Goal: Transaction & Acquisition: Purchase product/service

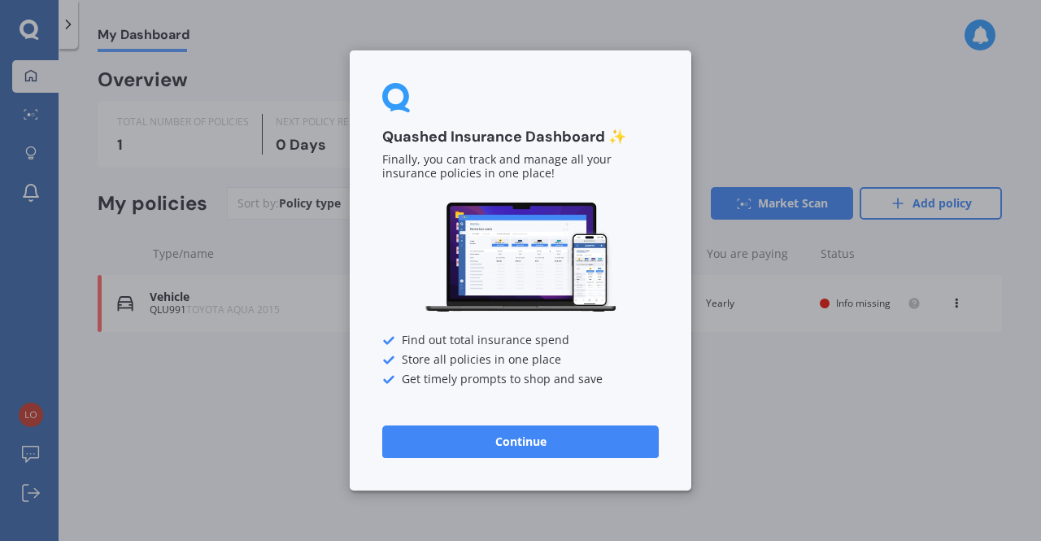
click at [499, 446] on button "Continue" at bounding box center [520, 441] width 277 height 33
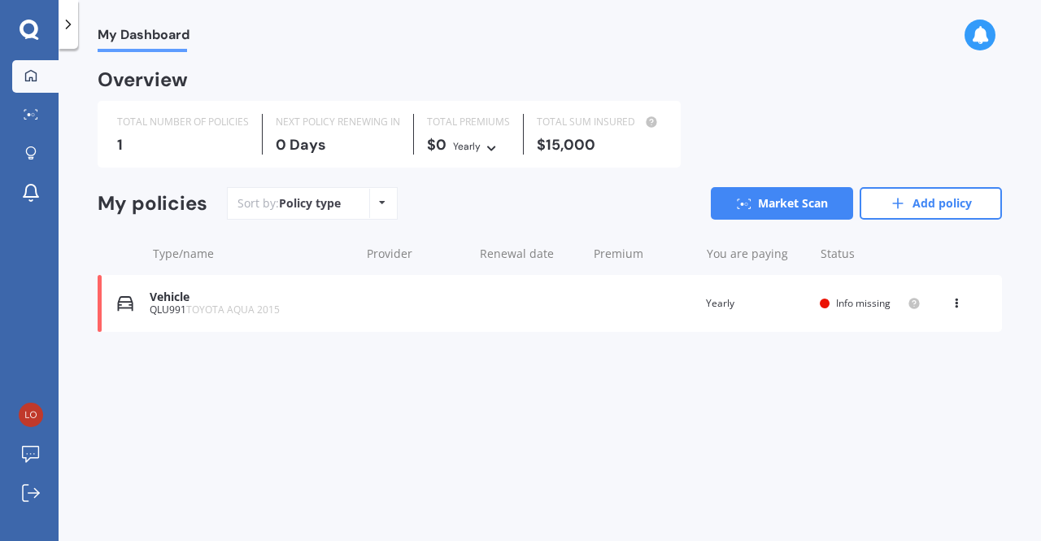
click at [65, 24] on icon at bounding box center [68, 24] width 16 height 16
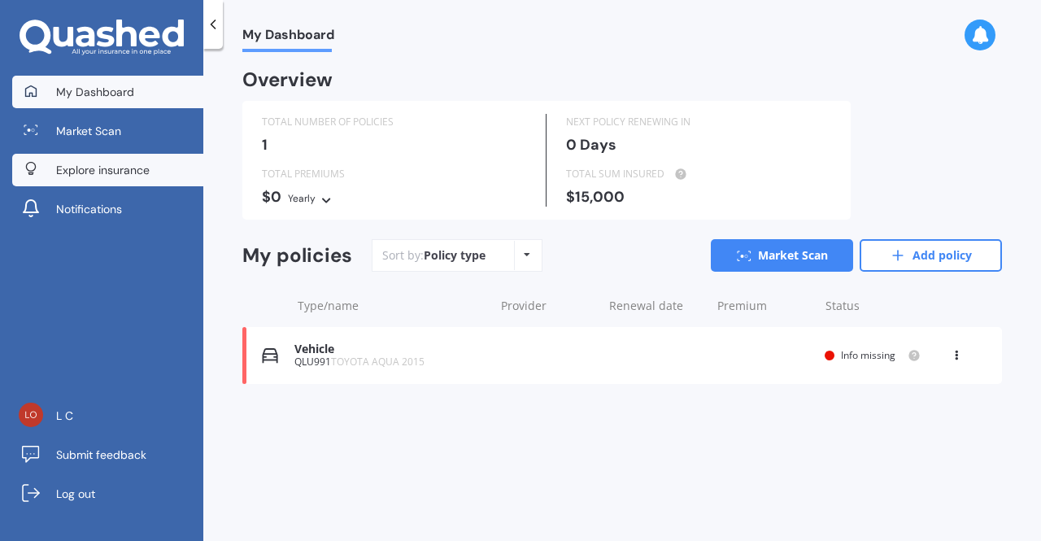
click at [72, 162] on span "Explore insurance" at bounding box center [103, 170] width 94 height 16
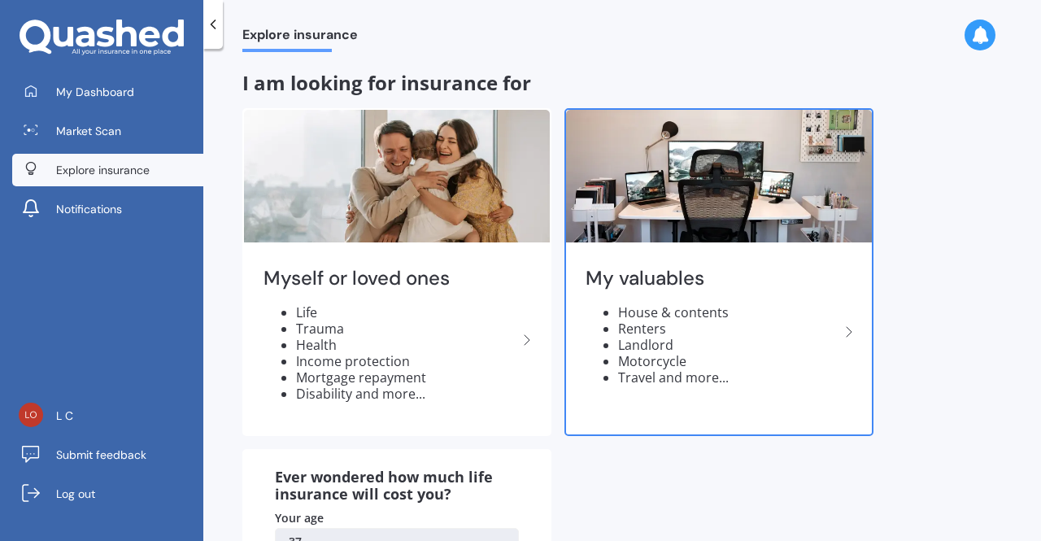
click at [798, 360] on li "Motorcycle" at bounding box center [728, 361] width 221 height 16
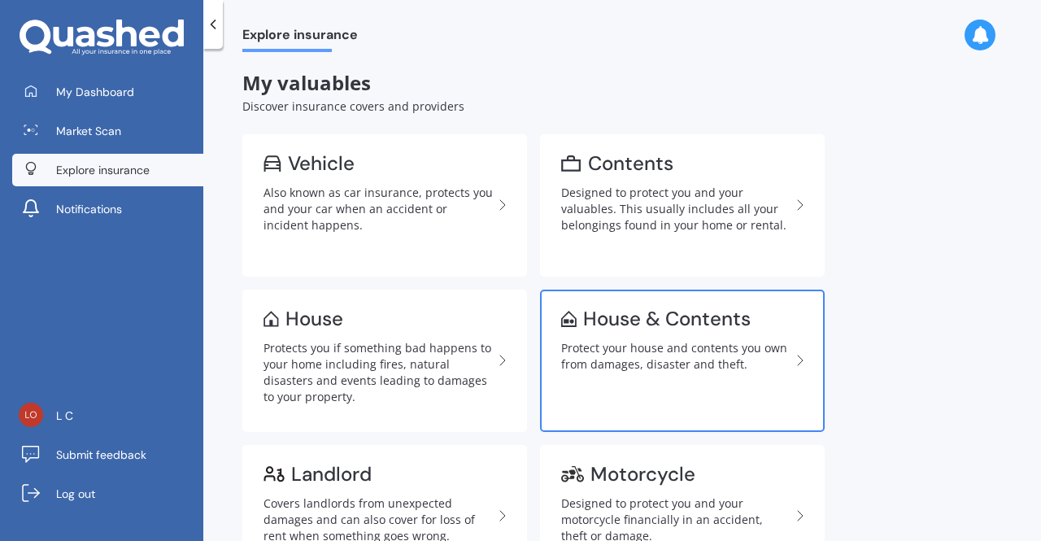
click at [706, 360] on div "Protect your house and contents you own from damages, disaster and theft." at bounding box center [675, 356] width 229 height 33
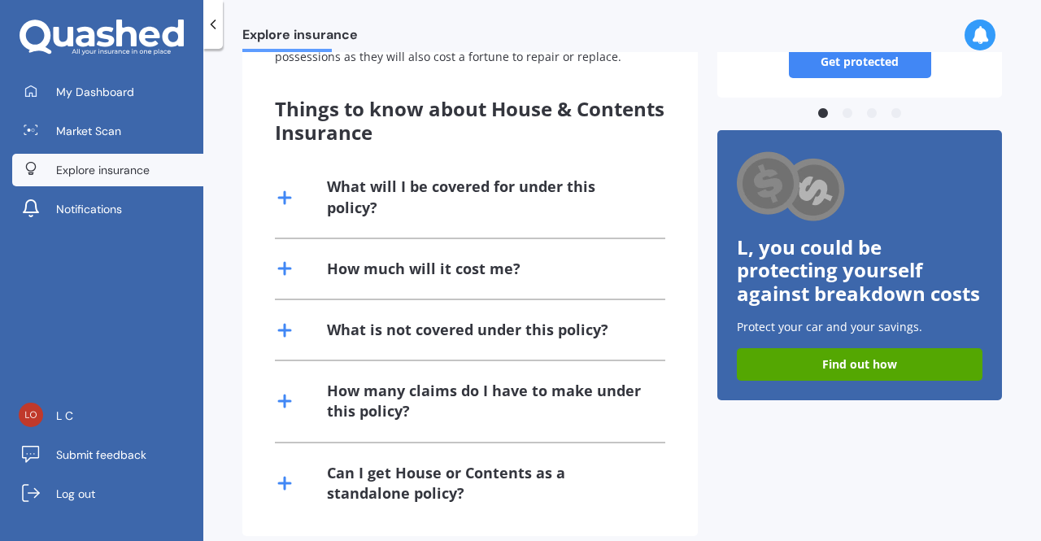
scroll to position [354, 0]
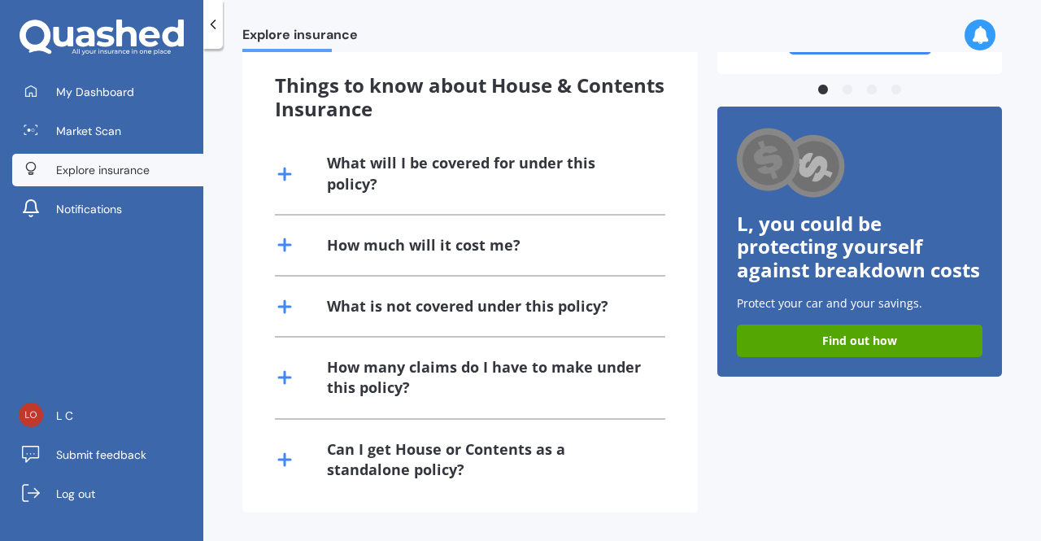
click at [287, 307] on line at bounding box center [284, 307] width 11 height 0
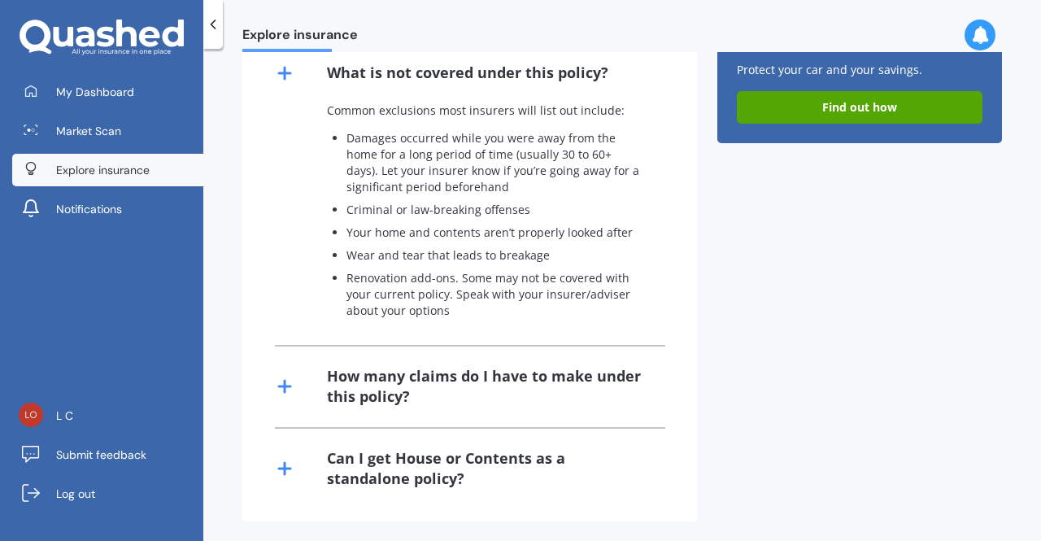
scroll to position [596, 0]
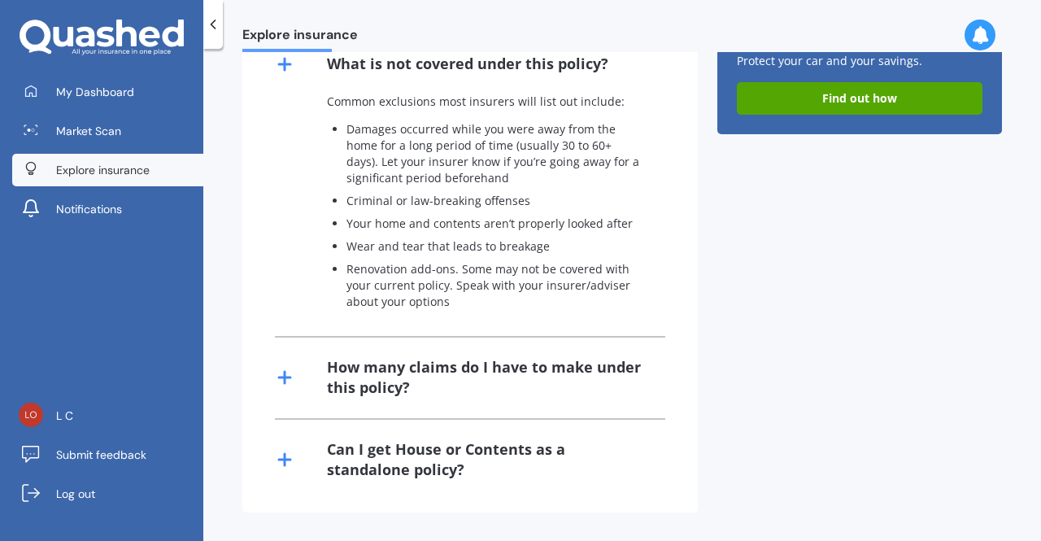
click at [464, 365] on div "How many claims do I have to make under this policy?" at bounding box center [486, 377] width 319 height 41
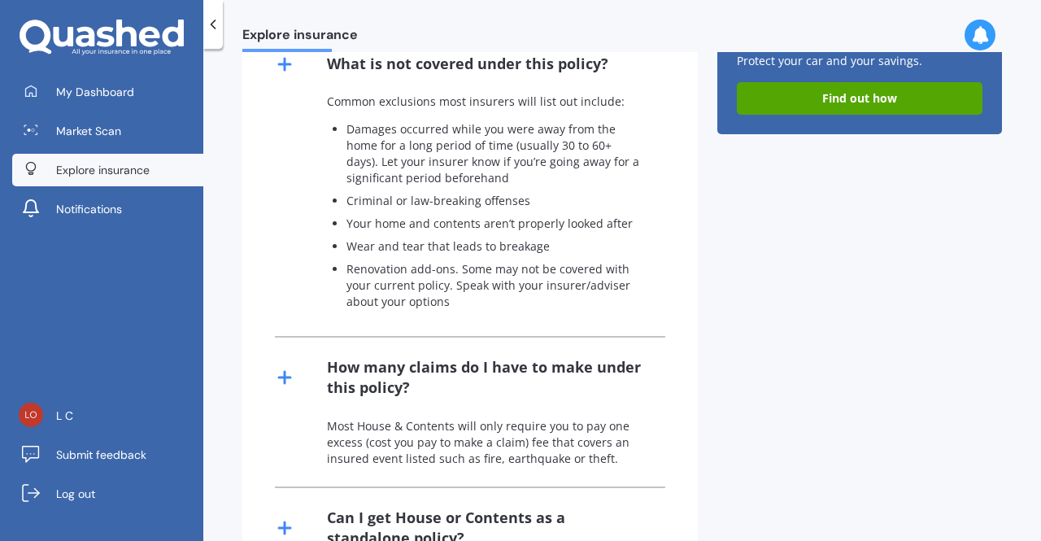
drag, startPoint x: 1031, startPoint y: 346, endPoint x: 1035, endPoint y: 396, distance: 50.6
click at [1035, 396] on div "Explore insurance House & Contents insurance It is essentially House + Contents…" at bounding box center [622, 298] width 838 height 492
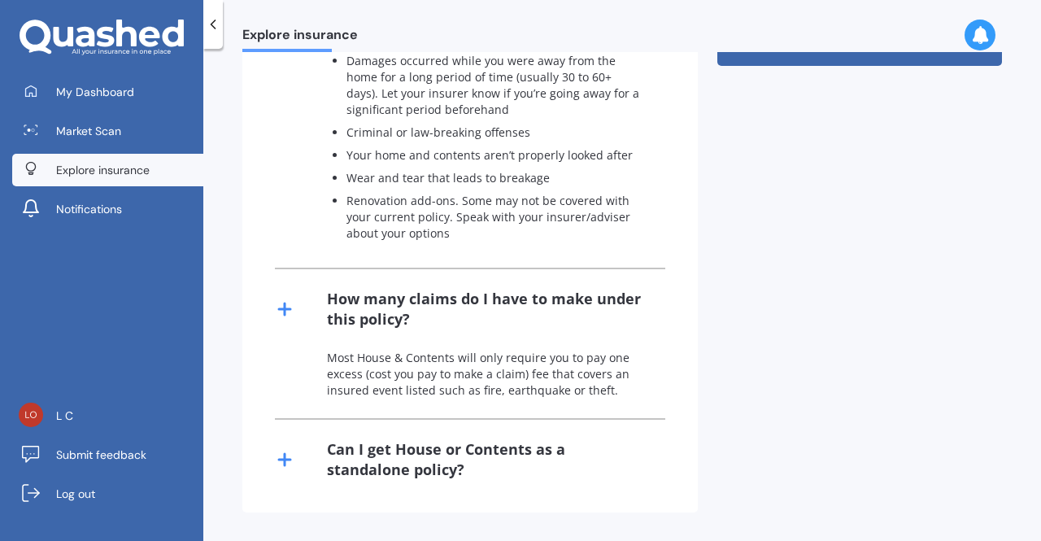
click at [480, 451] on div "Can I get House or Contents as a standalone policy?" at bounding box center [486, 459] width 319 height 41
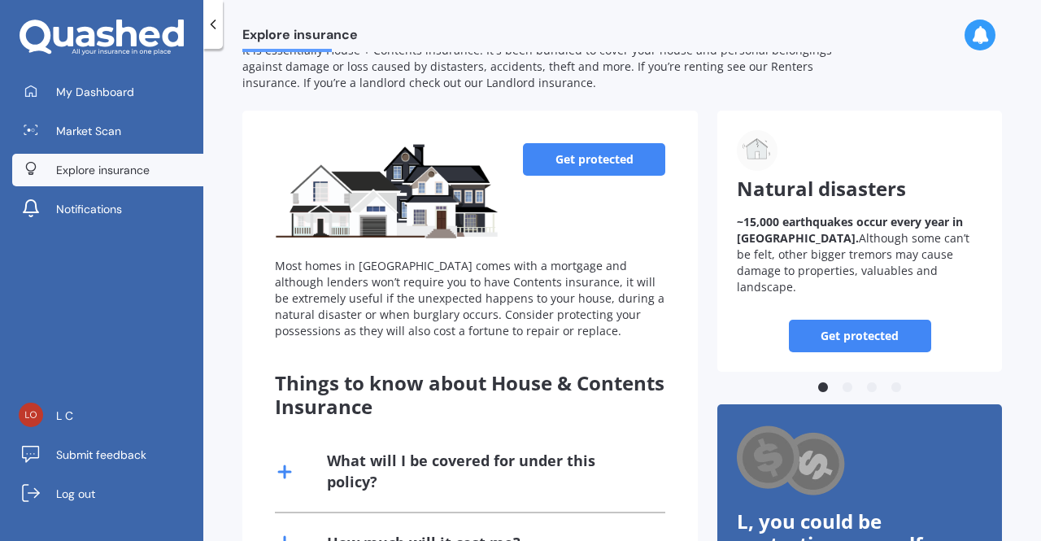
scroll to position [0, 0]
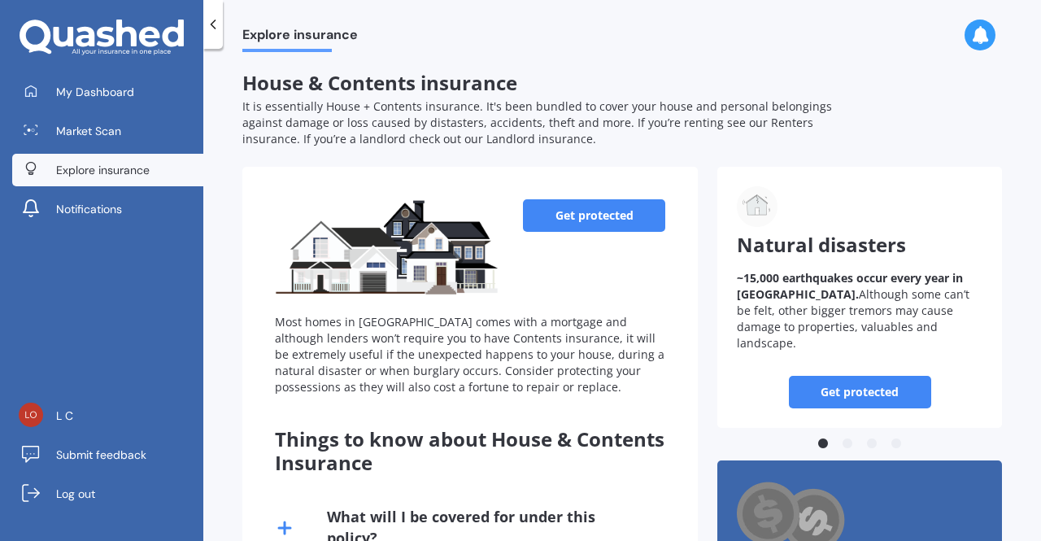
click at [550, 229] on link "Get protected" at bounding box center [594, 215] width 142 height 33
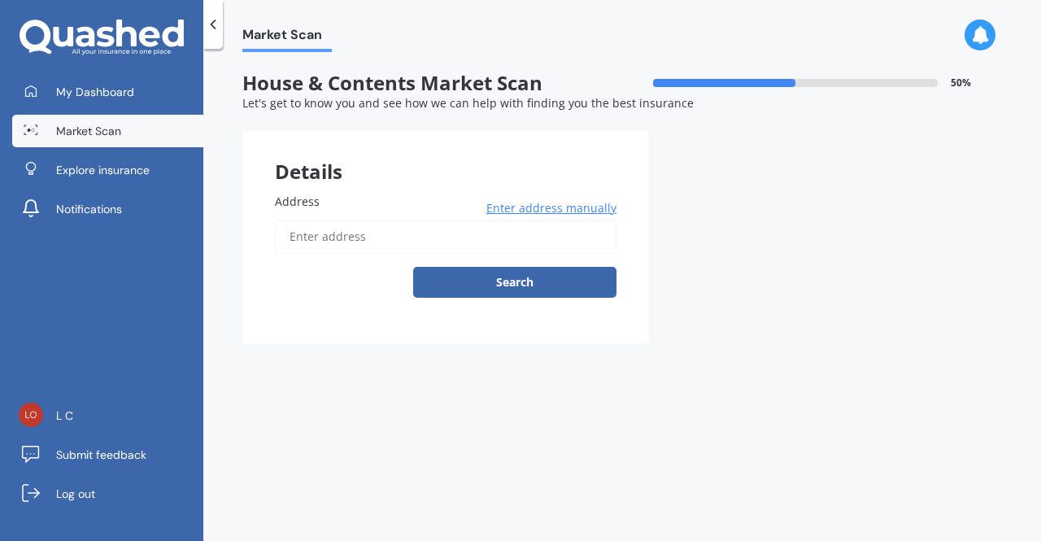
click at [511, 204] on span "Enter address manually" at bounding box center [551, 208] width 130 height 16
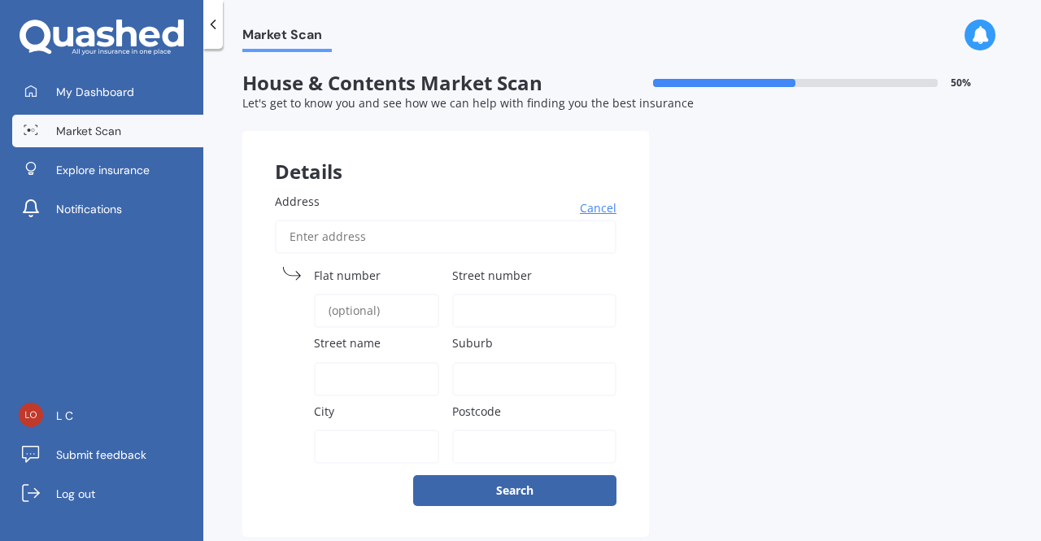
click at [602, 209] on span "Cancel" at bounding box center [598, 208] width 37 height 16
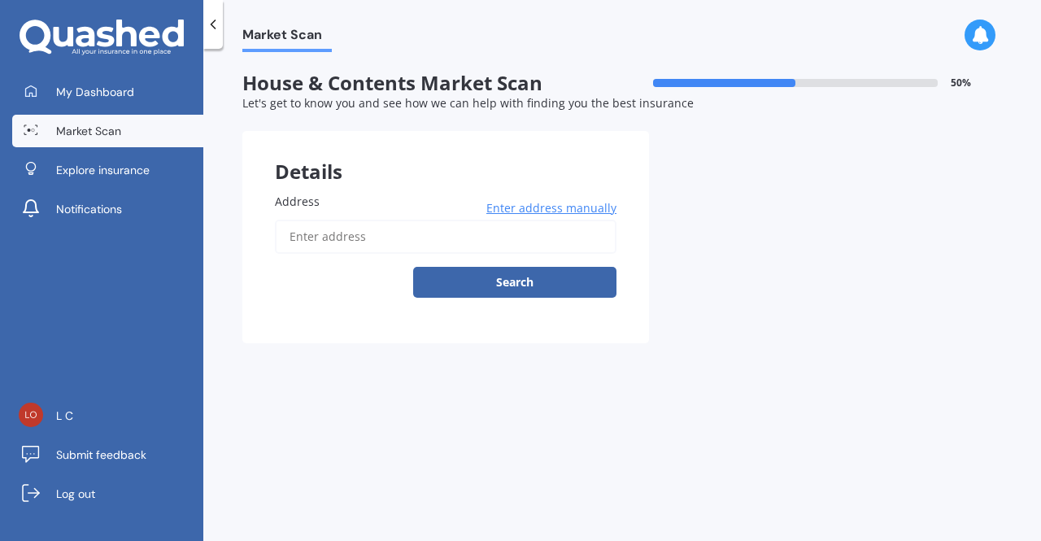
click at [356, 235] on input "Address" at bounding box center [446, 237] width 342 height 34
type input "[STREET_ADDRESS][PERSON_NAME]"
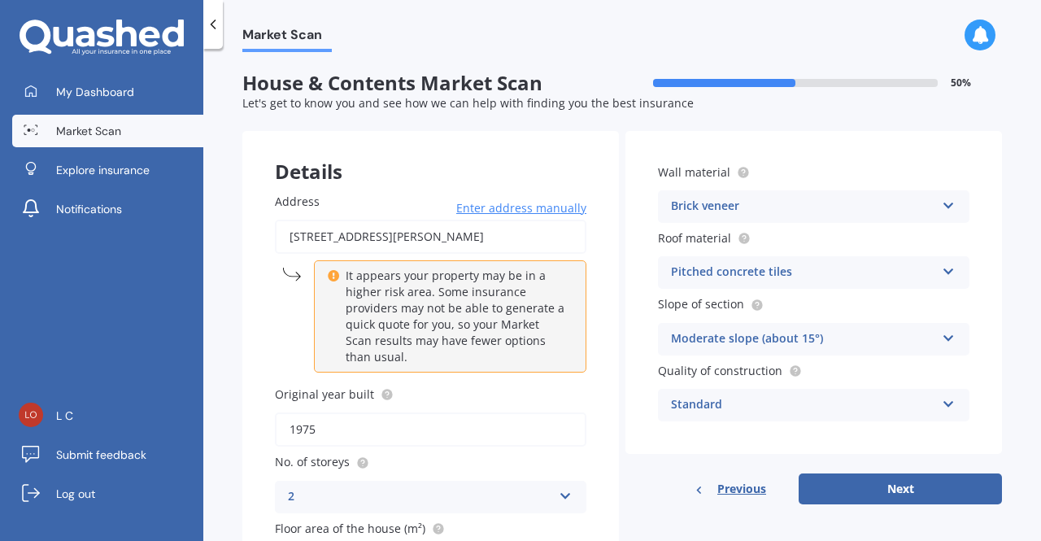
click at [786, 212] on div "Brick veneer" at bounding box center [803, 207] width 264 height 20
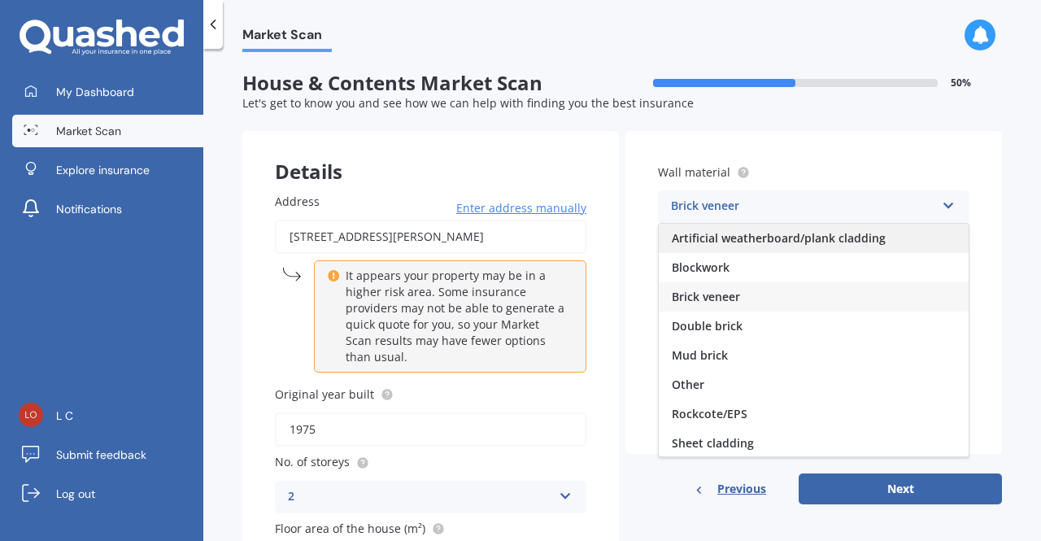
click at [781, 234] on span "Artificial weatherboard/plank cladding" at bounding box center [779, 237] width 214 height 15
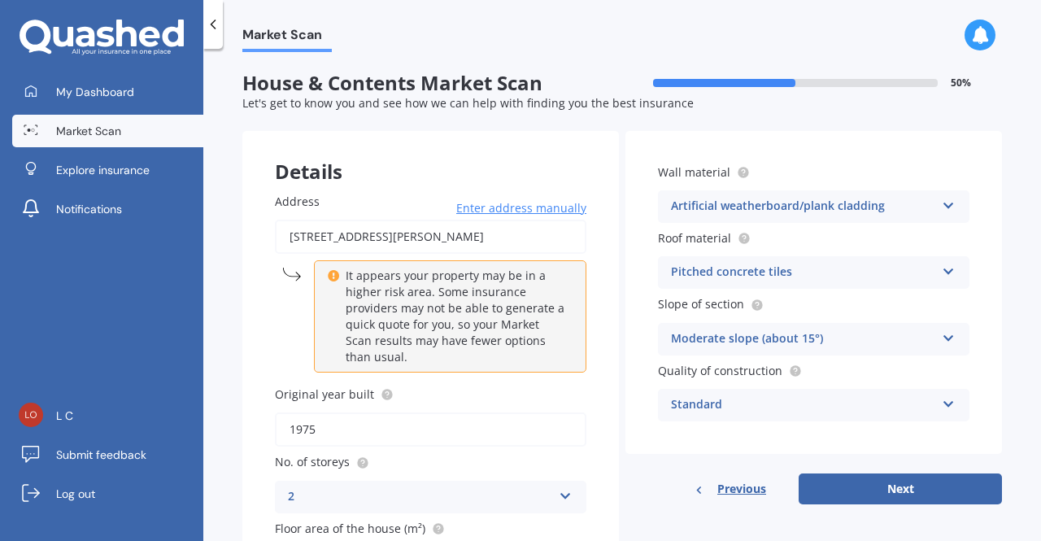
click at [836, 336] on div "Moderate slope (about 15°)" at bounding box center [803, 339] width 264 height 20
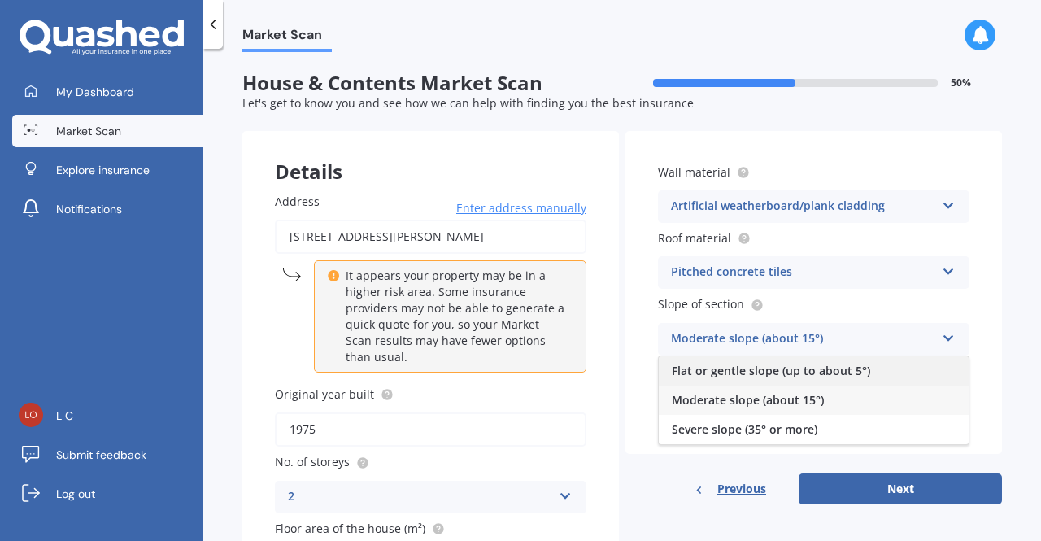
click at [825, 375] on span "Flat or gentle slope (up to about 5°)" at bounding box center [771, 370] width 198 height 15
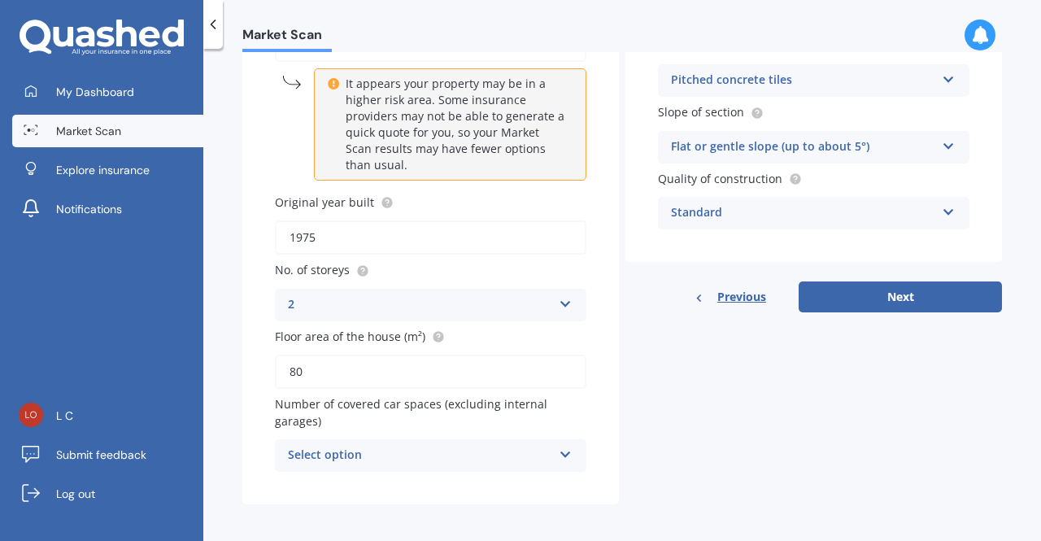
scroll to position [198, 0]
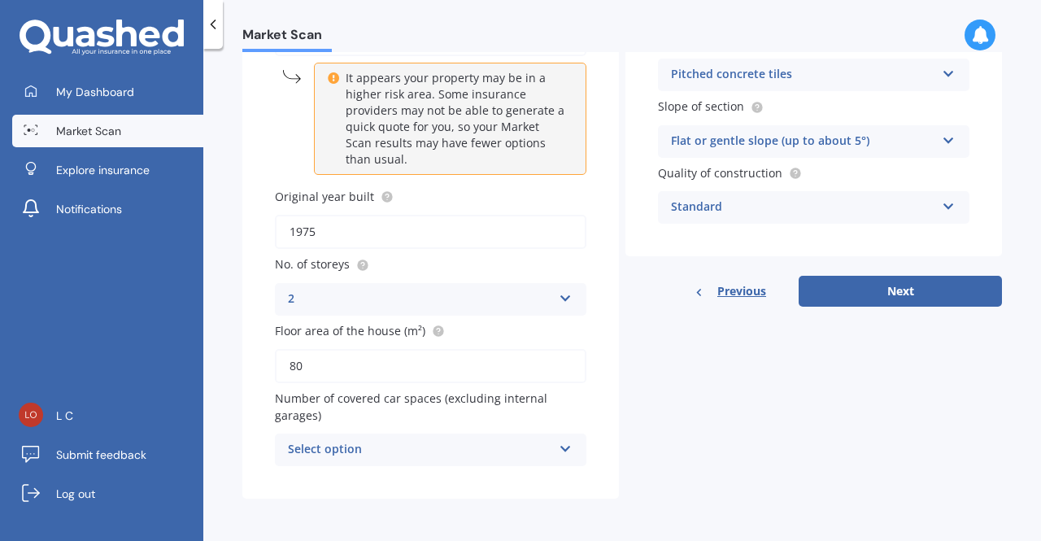
click at [542, 442] on div "Select option" at bounding box center [420, 450] width 264 height 20
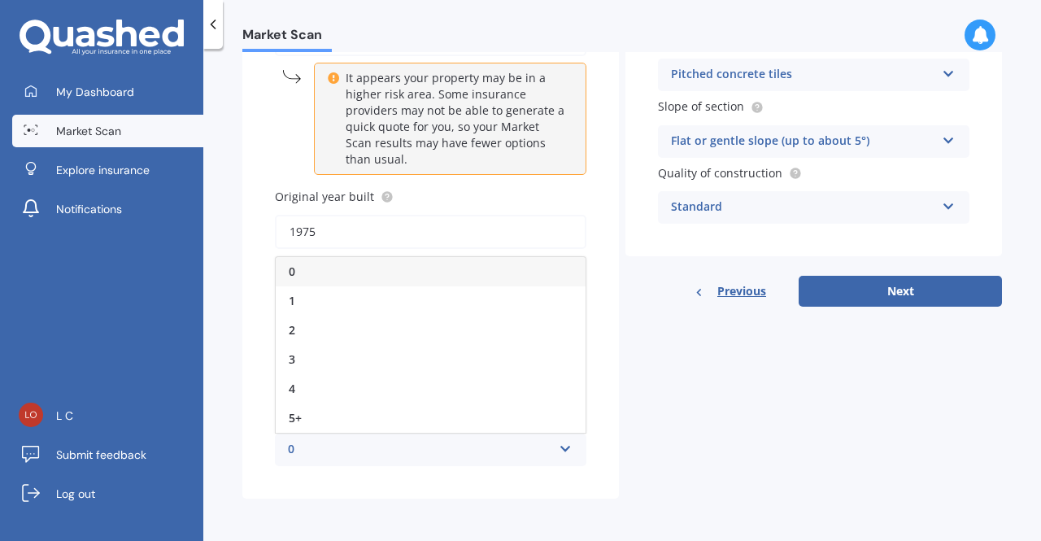
click at [425, 277] on div "0" at bounding box center [431, 271] width 310 height 29
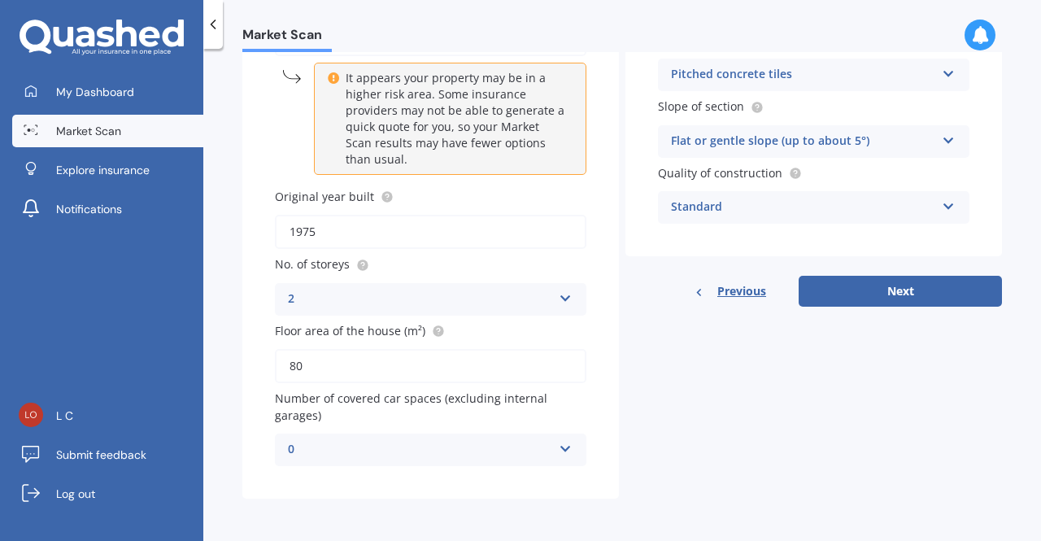
click at [919, 203] on div "Standard" at bounding box center [803, 208] width 264 height 20
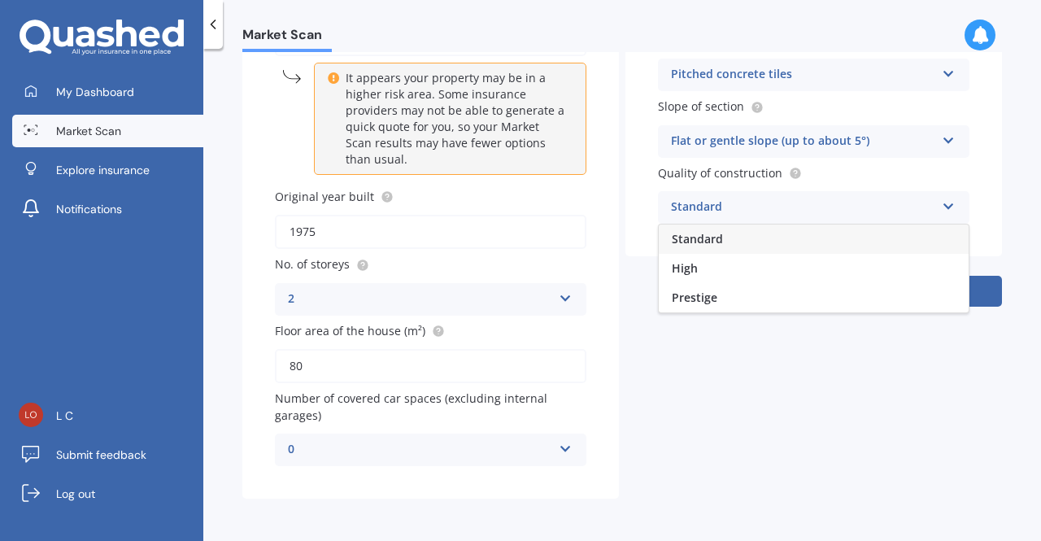
click at [919, 203] on div "Standard" at bounding box center [803, 208] width 264 height 20
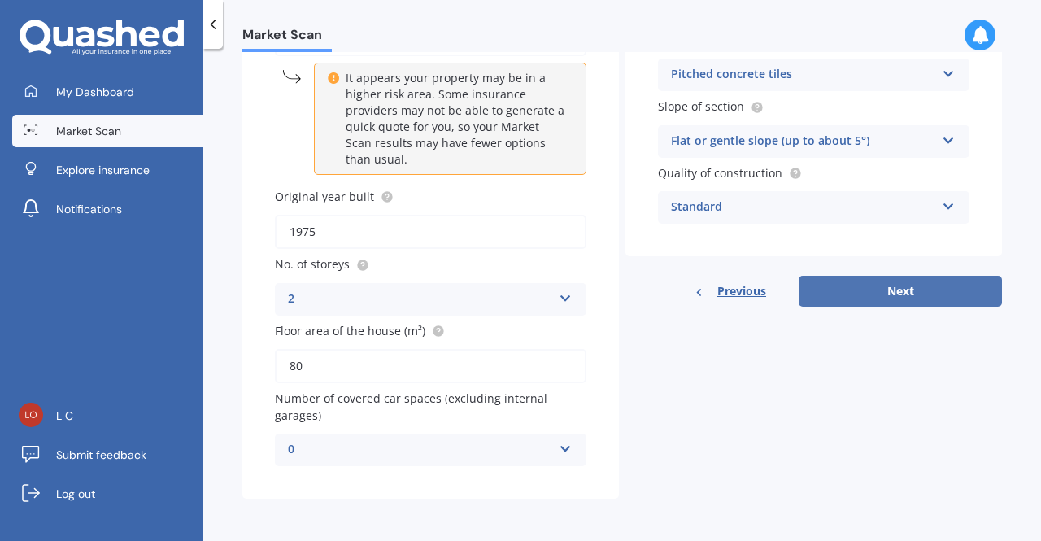
click at [892, 301] on button "Next" at bounding box center [900, 291] width 203 height 31
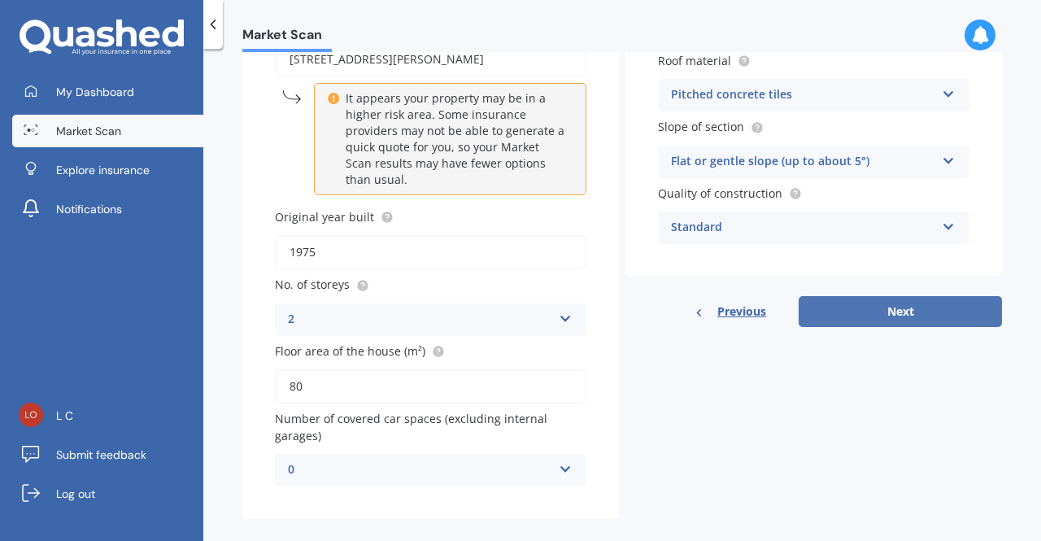
select select "10"
select select "09"
select select "1988"
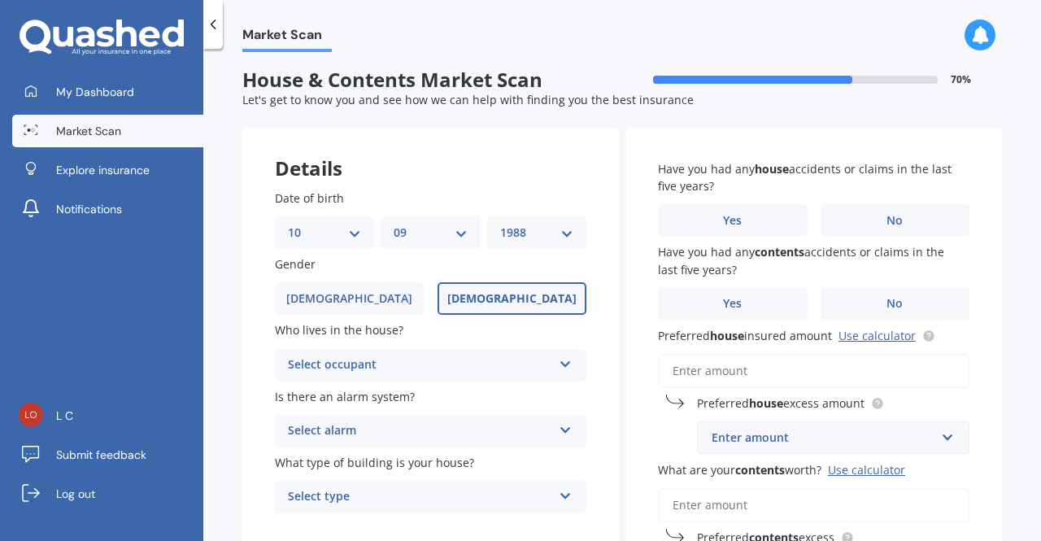
scroll to position [0, 0]
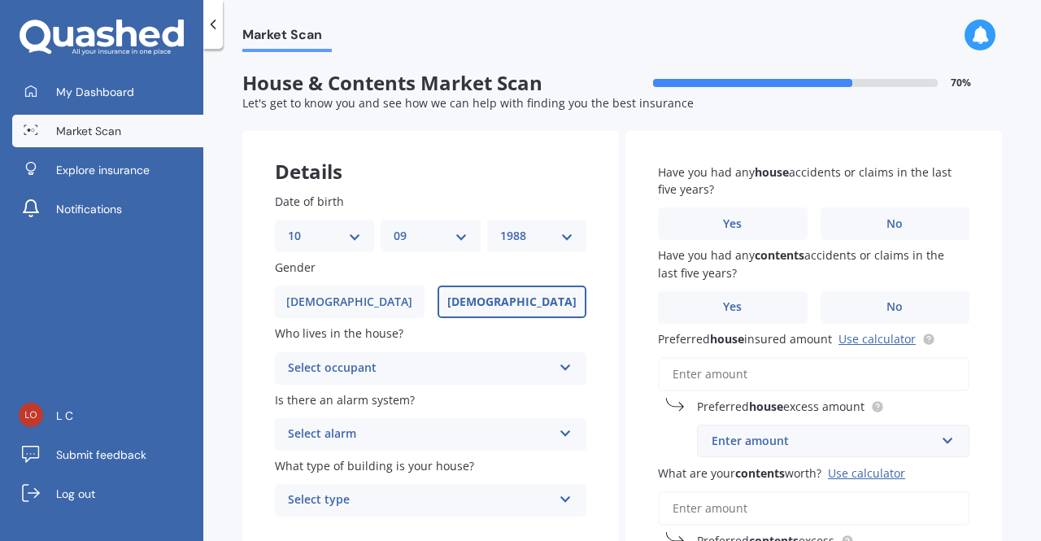
click at [518, 359] on div "Select occupant" at bounding box center [420, 369] width 264 height 20
click at [412, 395] on div "Owner" at bounding box center [431, 400] width 310 height 29
click at [416, 441] on div "Select alarm" at bounding box center [420, 435] width 264 height 20
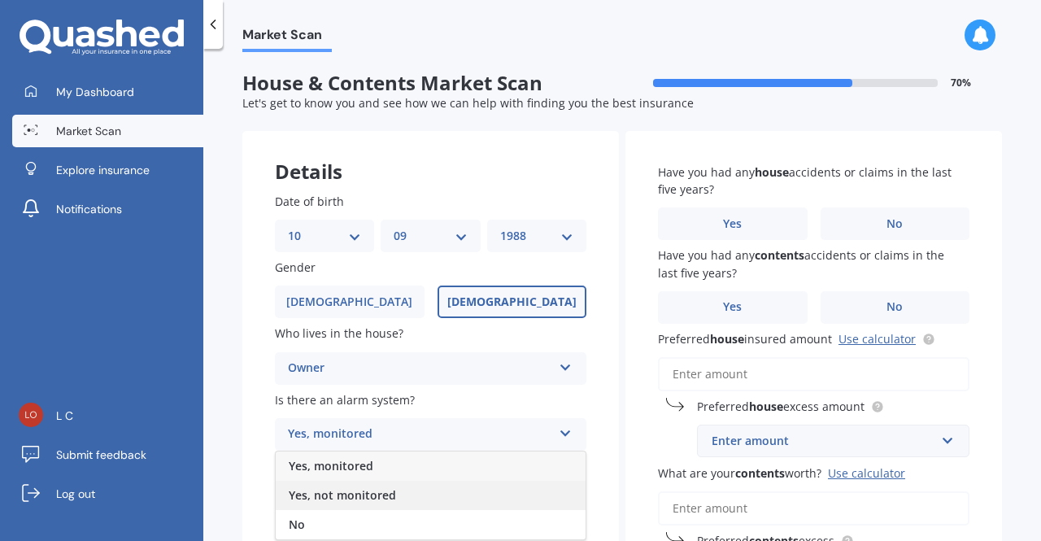
click at [416, 492] on div "Yes, not monitored" at bounding box center [431, 495] width 310 height 29
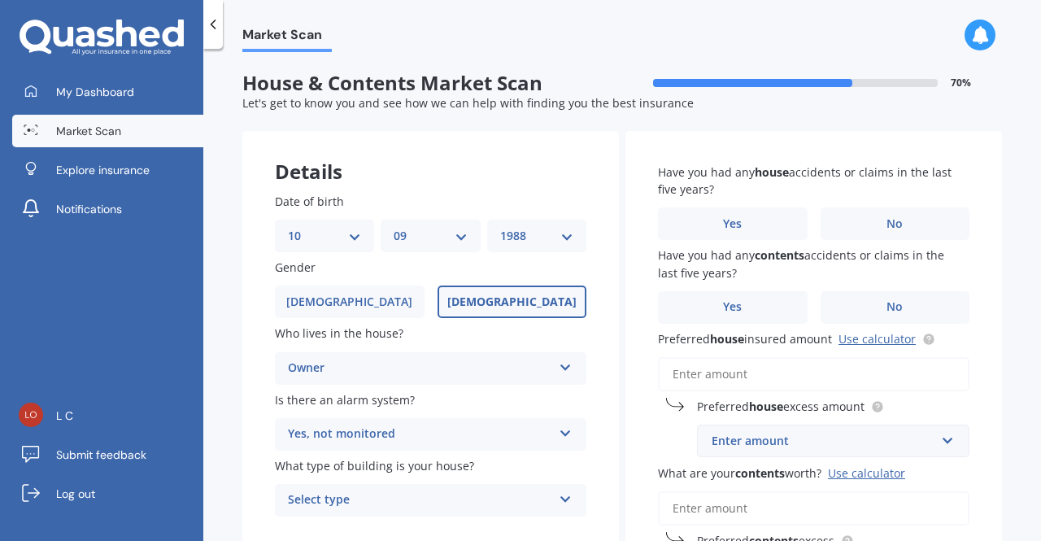
click at [416, 492] on div "Select type" at bounding box center [420, 500] width 264 height 20
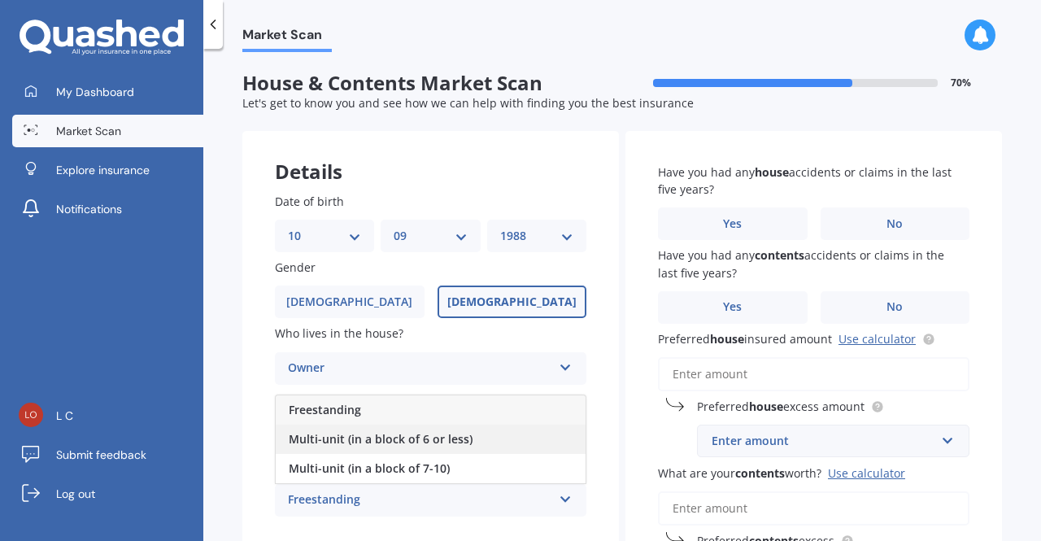
click at [471, 437] on div "Multi-unit (in a block of 6 or less)" at bounding box center [431, 439] width 310 height 29
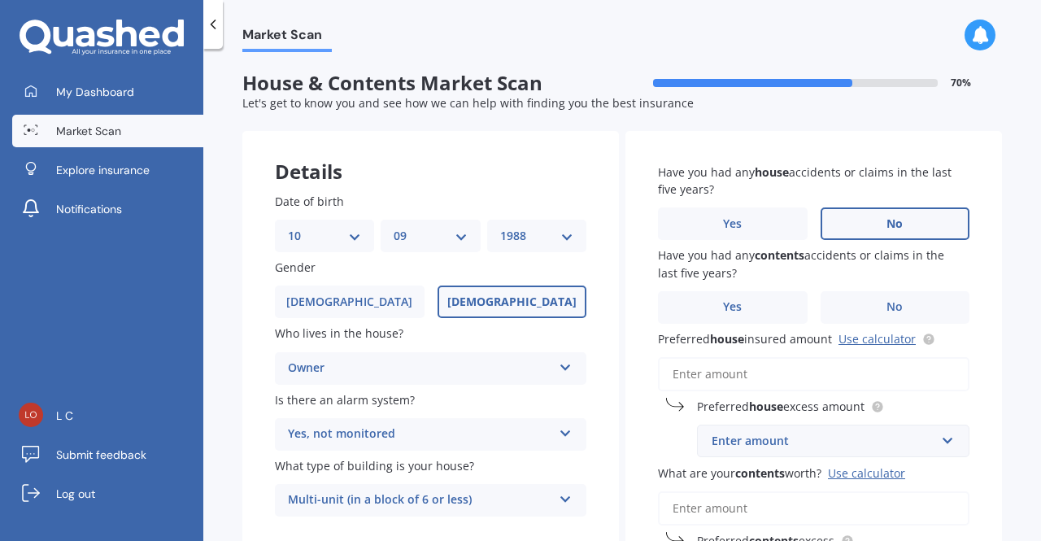
click at [877, 222] on label "No" at bounding box center [896, 223] width 150 height 33
click at [0, 0] on input "No" at bounding box center [0, 0] width 0 height 0
click at [887, 308] on span "No" at bounding box center [895, 307] width 16 height 14
click at [0, 0] on input "No" at bounding box center [0, 0] width 0 height 0
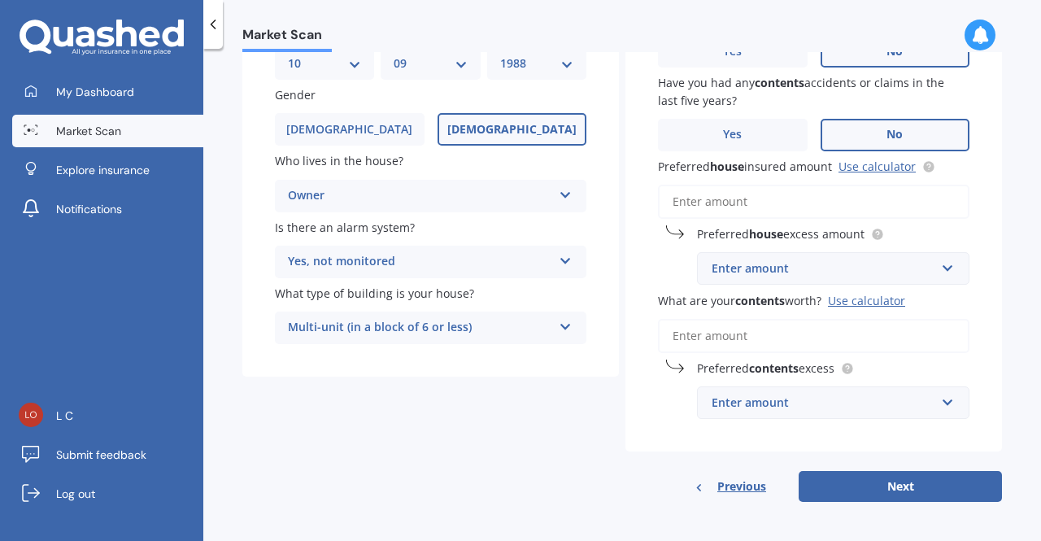
scroll to position [174, 0]
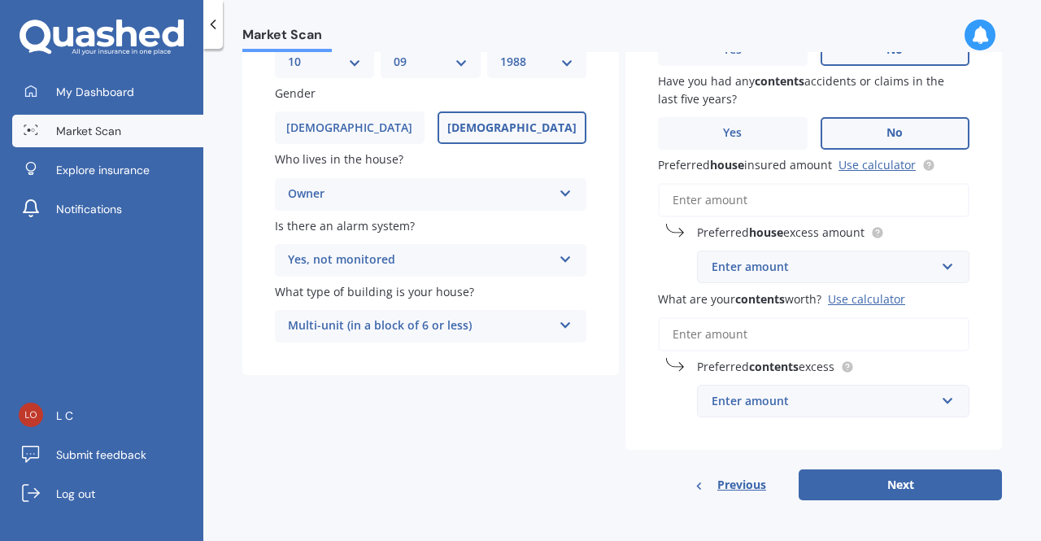
click at [732, 207] on input "Preferred house insured amount Use calculator" at bounding box center [814, 200] width 312 height 34
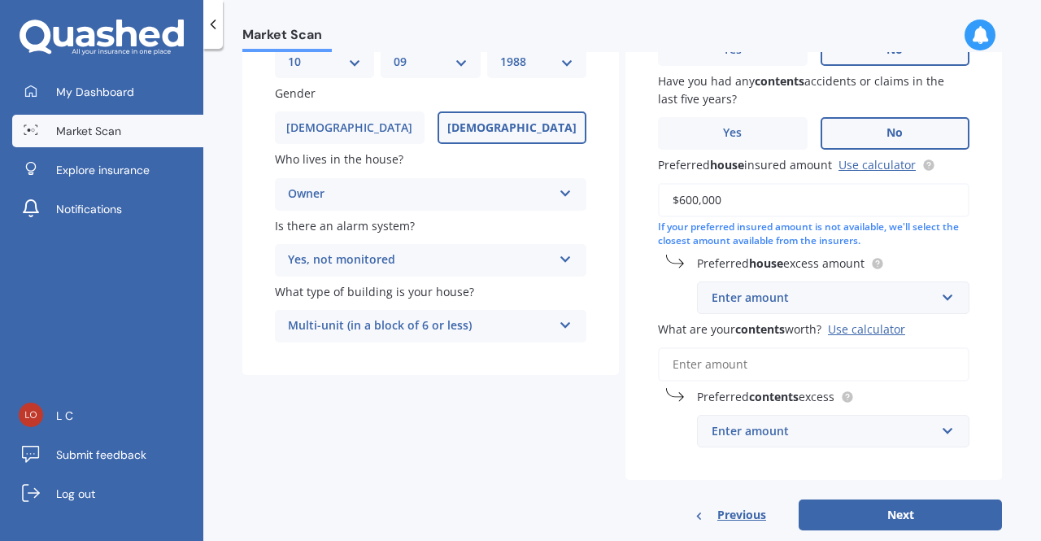
type input "$600,000"
click at [795, 290] on div "Enter amount" at bounding box center [824, 298] width 224 height 18
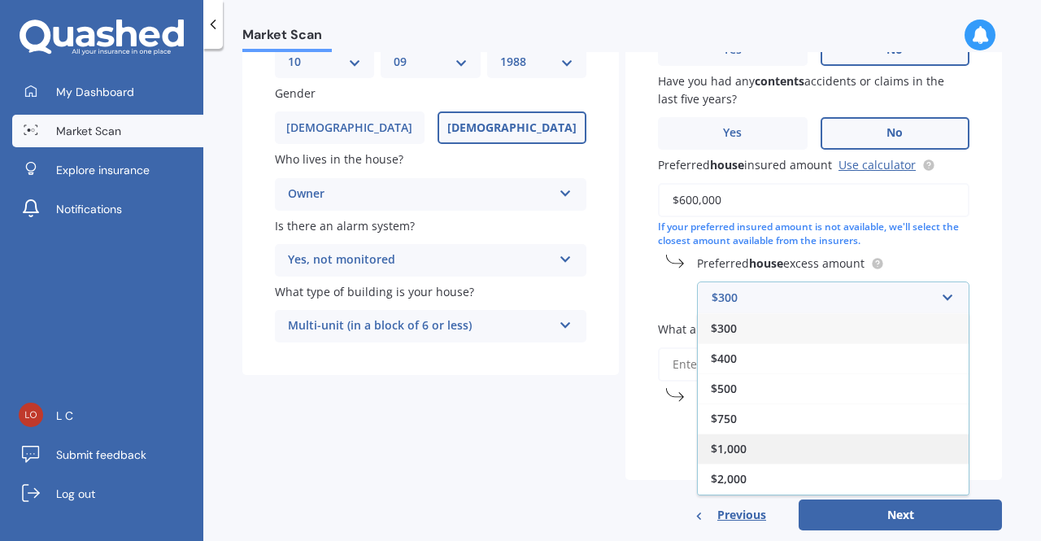
click at [746, 455] on div "$1,000" at bounding box center [833, 449] width 271 height 30
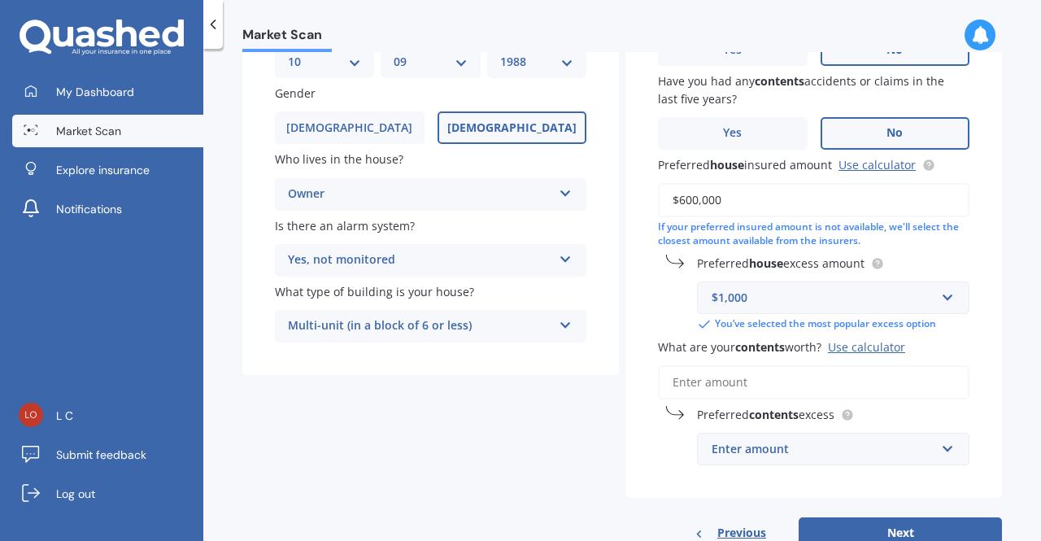
click at [768, 386] on input "What are your contents worth? Use calculator" at bounding box center [814, 382] width 312 height 34
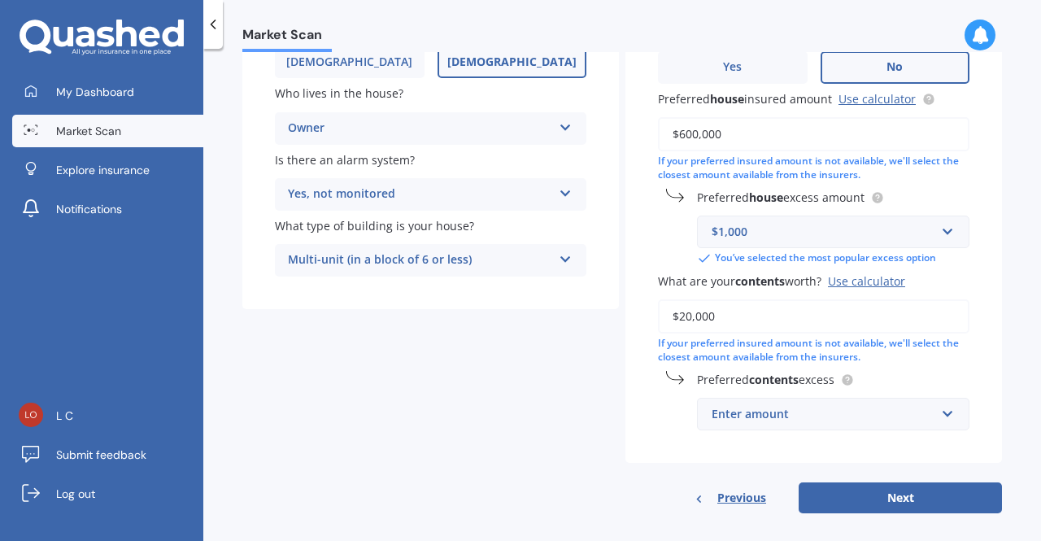
scroll to position [256, 0]
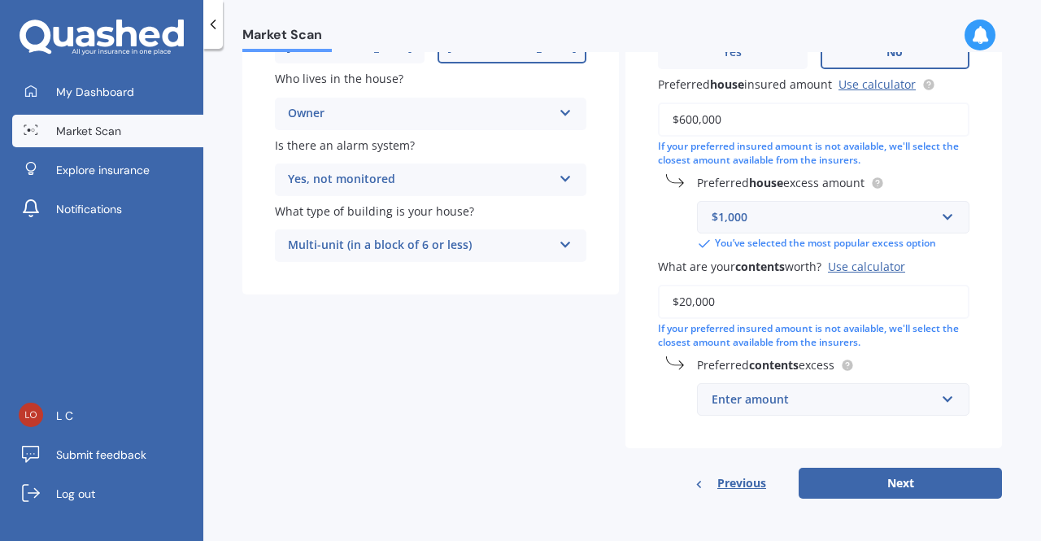
type input "$20,000"
click at [942, 217] on input "text" at bounding box center [828, 217] width 258 height 31
click at [992, 238] on div "Have you had any house accidents or claims in the last five years? Yes No Have …" at bounding box center [813, 162] width 377 height 572
click at [908, 398] on div "Enter amount" at bounding box center [824, 399] width 224 height 18
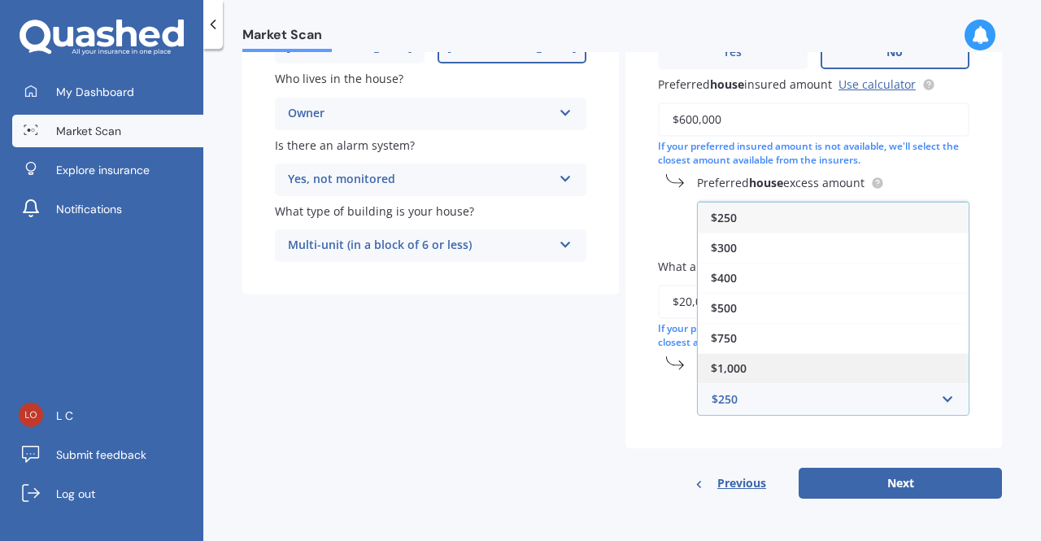
click at [877, 364] on div "$1,000" at bounding box center [833, 368] width 271 height 30
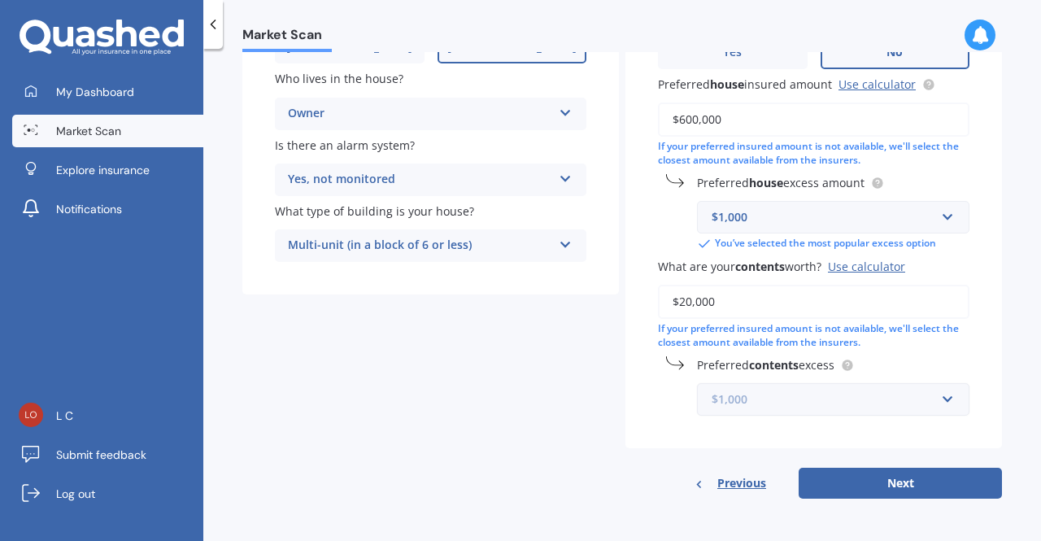
click at [939, 399] on input "text" at bounding box center [828, 399] width 258 height 31
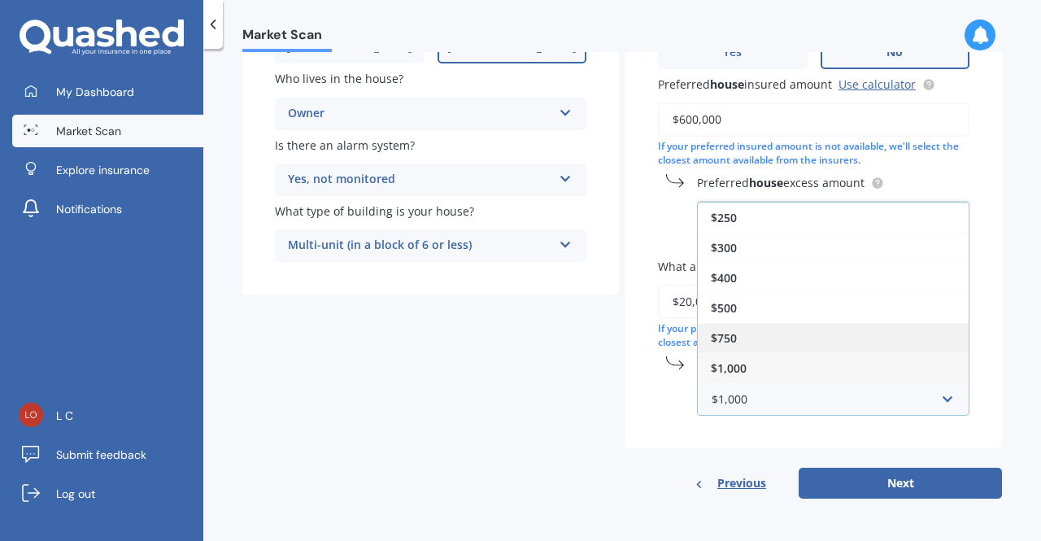
click at [839, 334] on div "$750" at bounding box center [833, 338] width 271 height 30
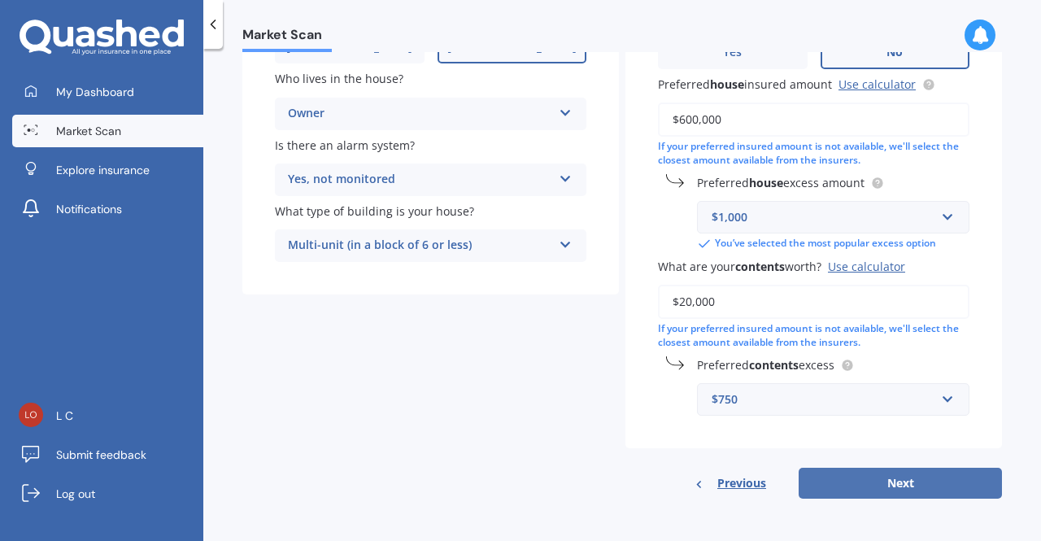
click at [849, 482] on button "Next" at bounding box center [900, 483] width 203 height 31
select select "10"
select select "09"
select select "1988"
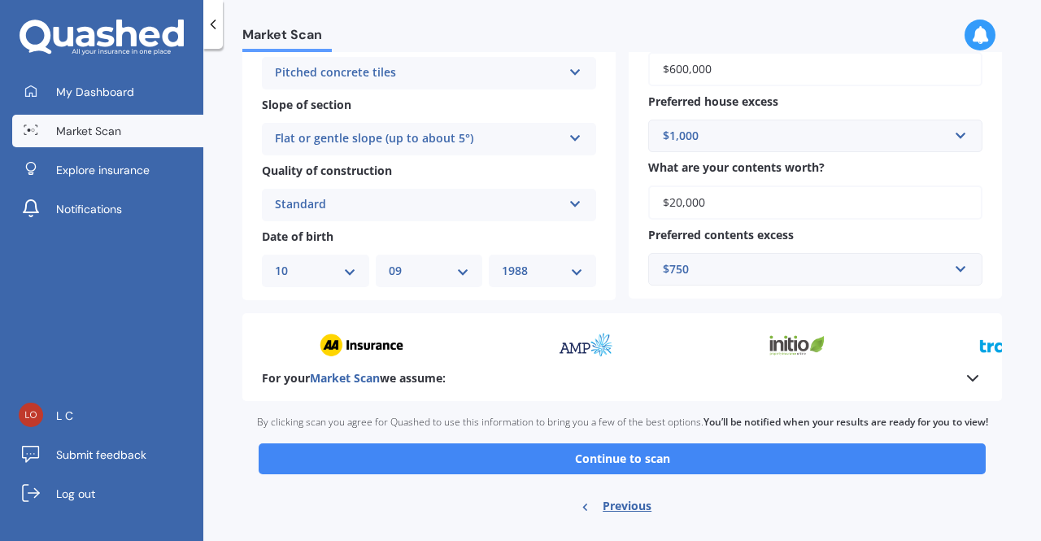
scroll to position [545, 0]
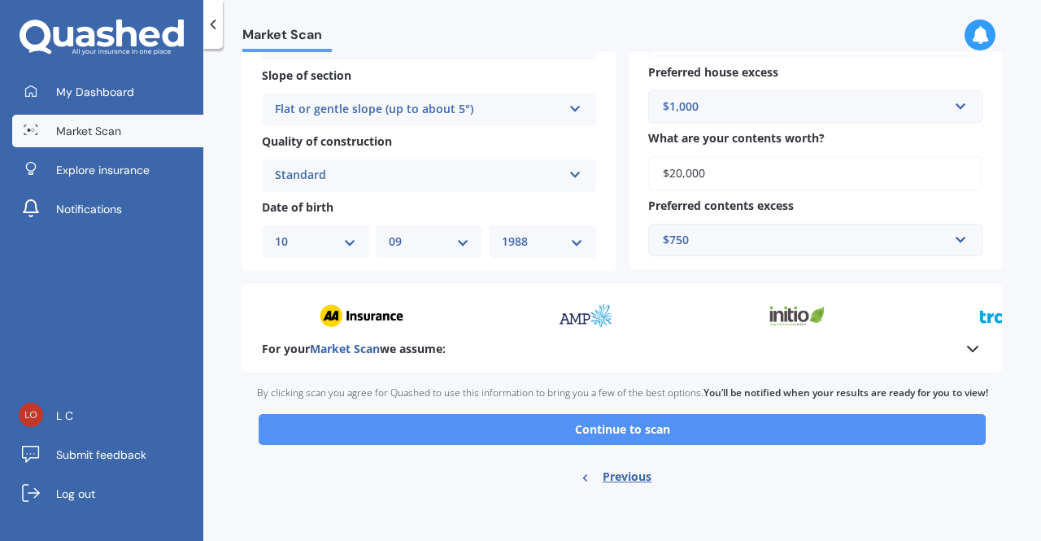
click at [719, 430] on button "Continue to scan" at bounding box center [622, 429] width 727 height 31
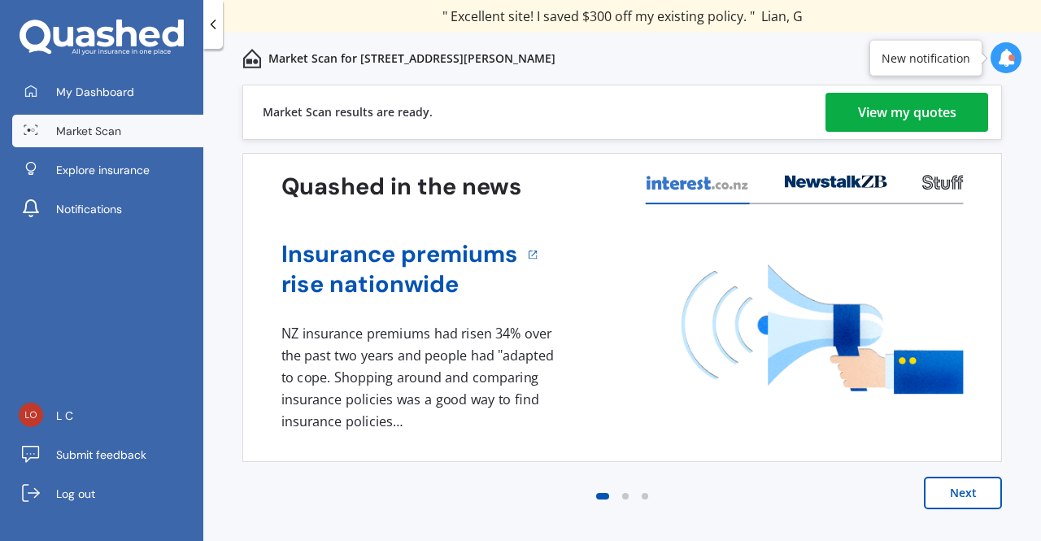
click at [865, 115] on div "View my quotes" at bounding box center [907, 112] width 98 height 39
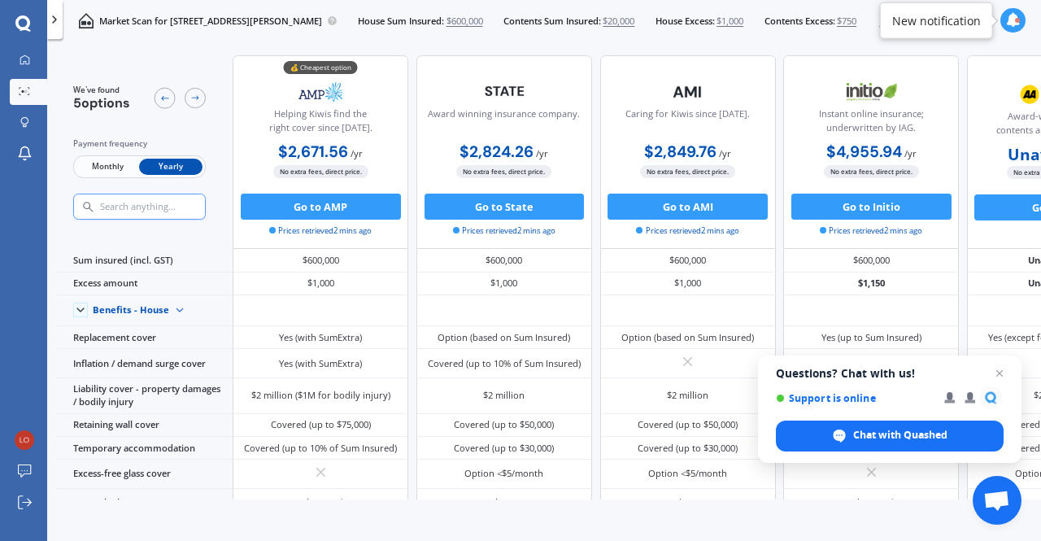
click at [113, 162] on span "Monthly" at bounding box center [107, 167] width 63 height 17
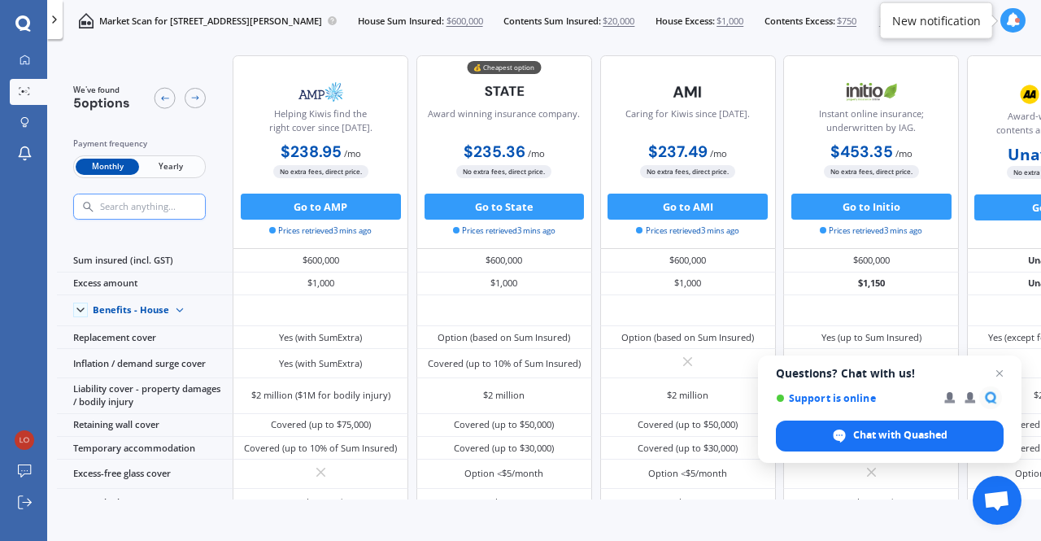
click at [179, 164] on span "Yearly" at bounding box center [170, 167] width 63 height 17
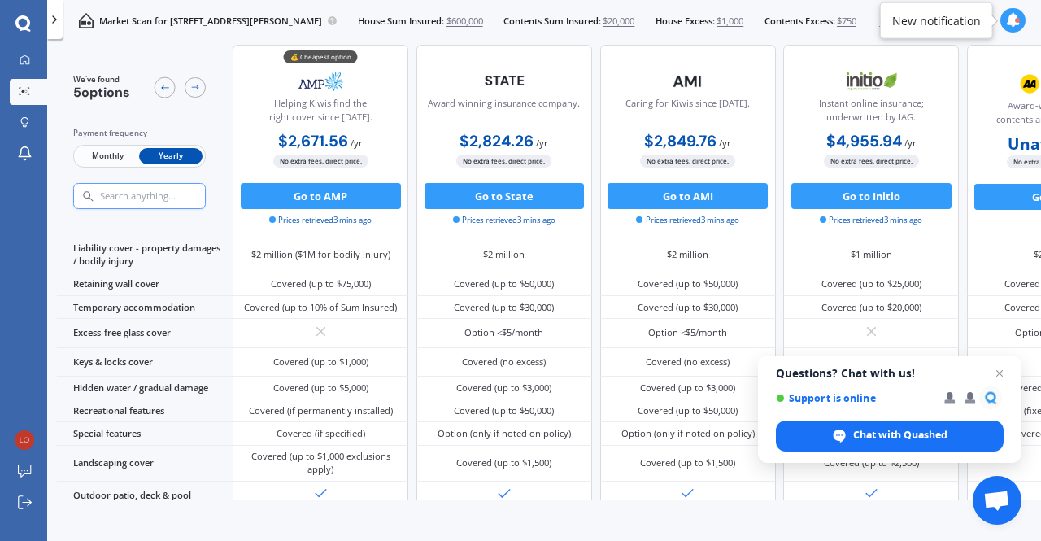
scroll to position [171, 0]
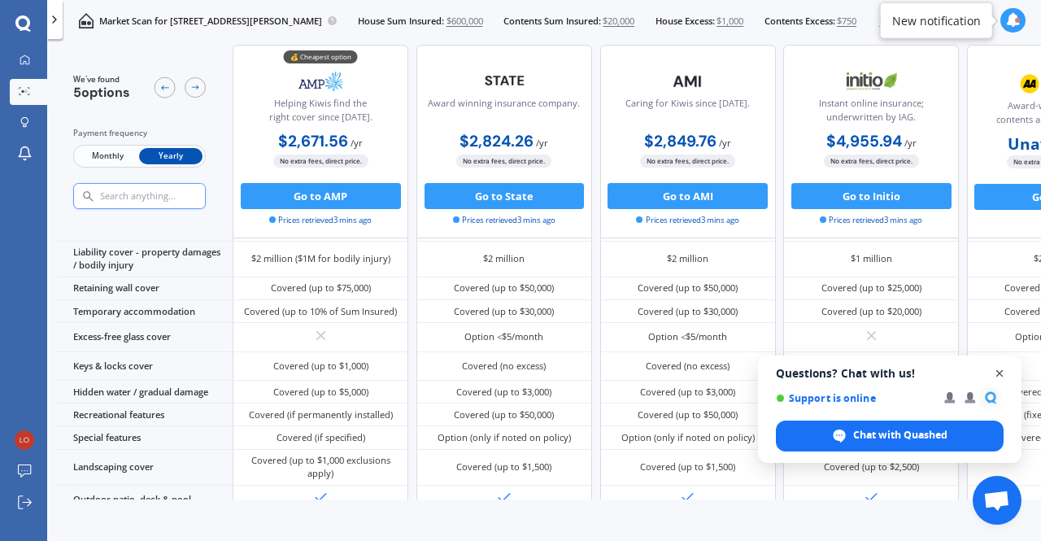
click at [996, 368] on span "Close chat" at bounding box center [1000, 374] width 20 height 20
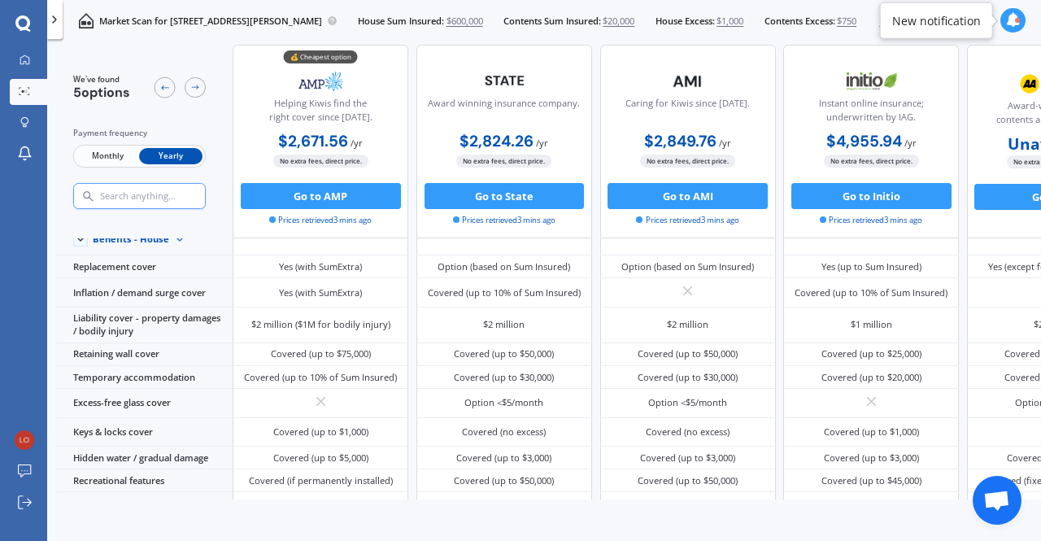
scroll to position [0, 0]
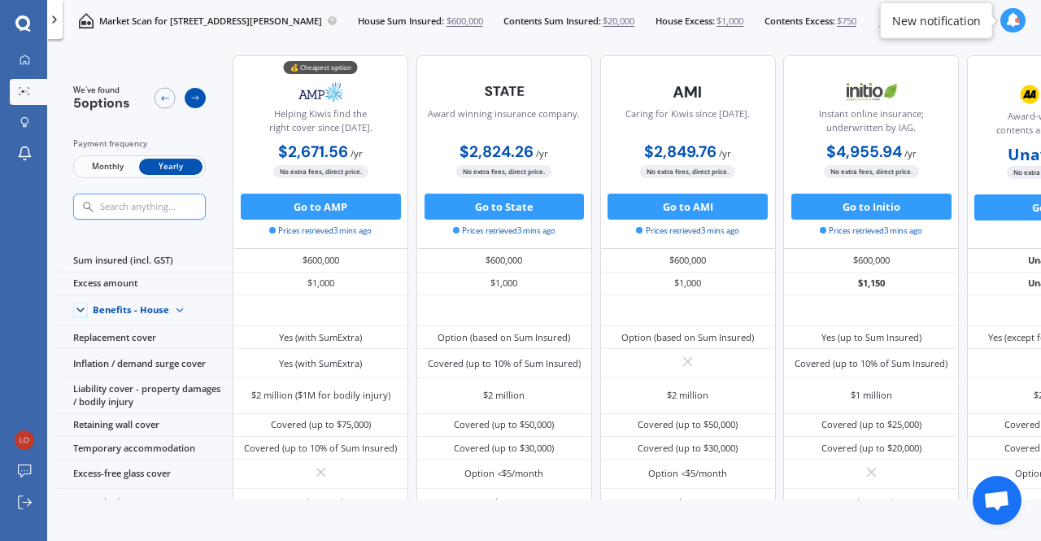
click at [195, 97] on icon at bounding box center [195, 98] width 11 height 11
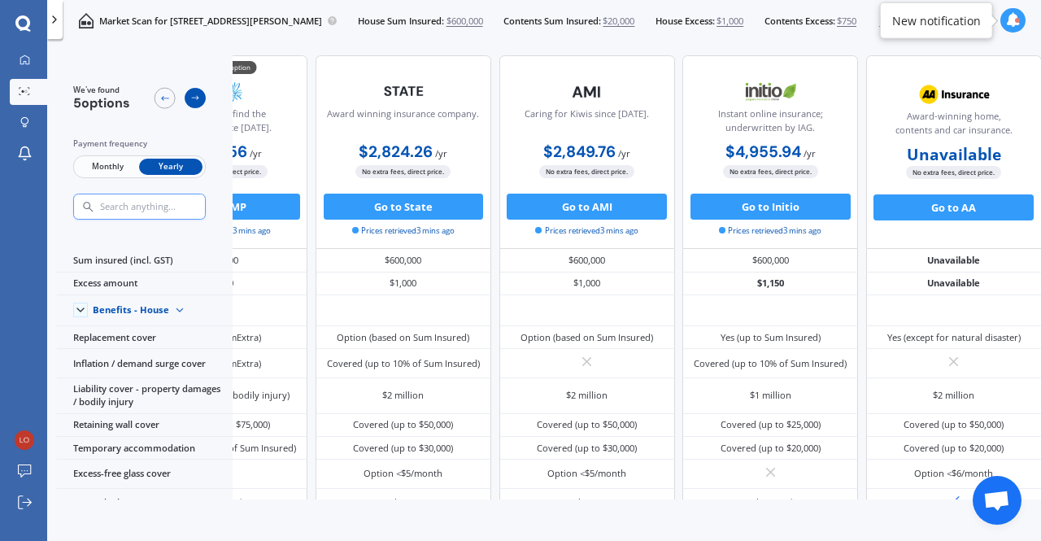
click at [195, 97] on icon at bounding box center [195, 98] width 11 height 11
click at [168, 94] on icon at bounding box center [164, 98] width 11 height 11
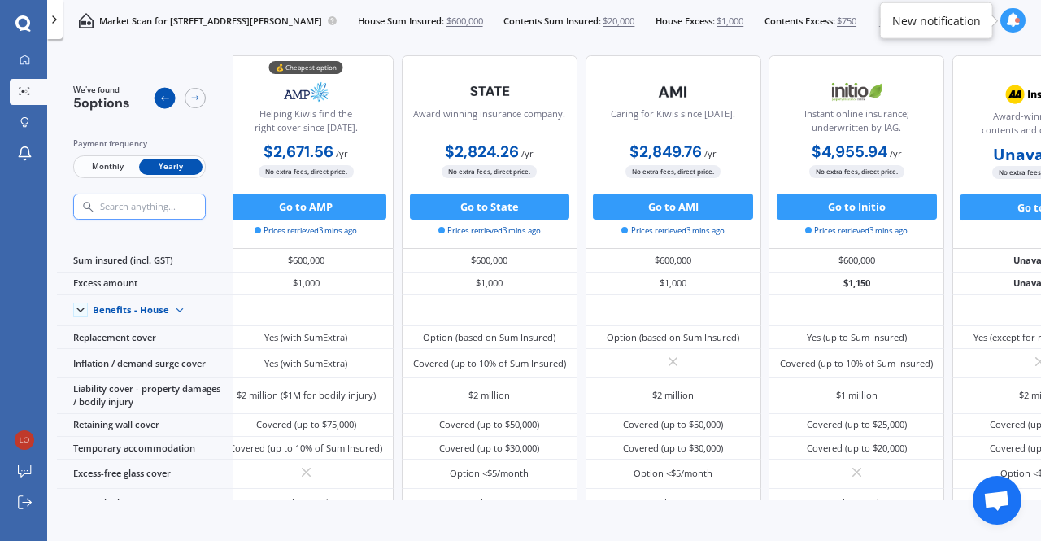
scroll to position [0, 0]
